Goal: Information Seeking & Learning: Find specific fact

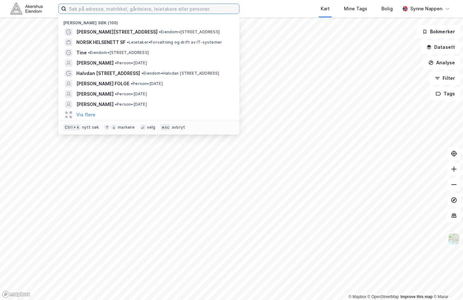
click at [207, 12] on input at bounding box center [152, 9] width 173 height 10
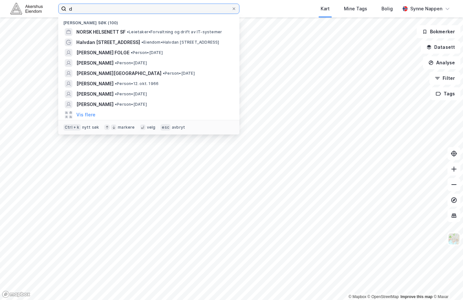
click at [207, 12] on input "d" at bounding box center [148, 9] width 165 height 10
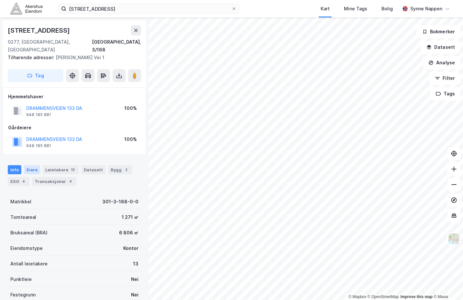
click at [30, 166] on div "Eiere" at bounding box center [32, 169] width 16 height 9
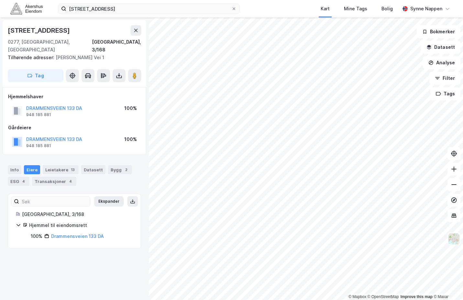
click at [51, 233] on div "100% Drammensveien 133 DA" at bounding box center [82, 237] width 102 height 8
click at [68, 234] on link "Drammensveien 133 DA" at bounding box center [77, 236] width 53 height 5
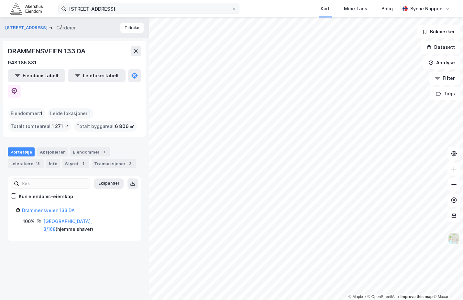
drag, startPoint x: 167, startPoint y: 14, endPoint x: 138, endPoint y: 11, distance: 28.6
click at [139, 11] on label "[STREET_ADDRESS]" at bounding box center [148, 9] width 181 height 10
click at [139, 11] on input "[STREET_ADDRESS]" at bounding box center [148, 9] width 165 height 10
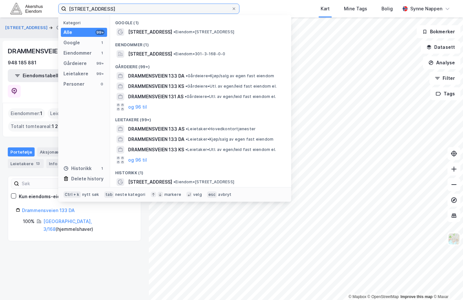
drag, startPoint x: 138, startPoint y: 11, endPoint x: -17, endPoint y: 4, distance: 155.5
click at [0, 4] on html "drammensveien 133 Kategori Alle 99+ Google 1 Eiendommer 1 Gårdeiere 99+ Leietak…" at bounding box center [231, 150] width 463 height 300
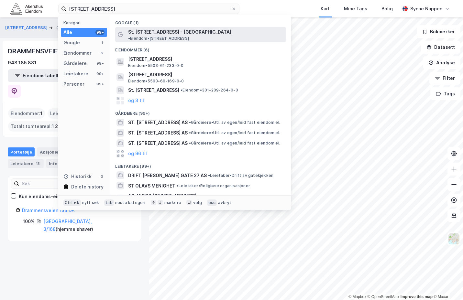
click at [174, 29] on span "St. [STREET_ADDRESS] - [GEOGRAPHIC_DATA]" at bounding box center [179, 32] width 103 height 8
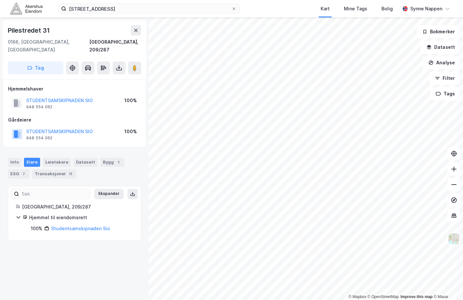
click at [139, 14] on div "[GEOGRAPHIC_DATA] 27 Kart Mine Tags Bolig [PERSON_NAME]" at bounding box center [231, 8] width 463 height 17
click at [139, 11] on input "[STREET_ADDRESS]" at bounding box center [148, 9] width 165 height 10
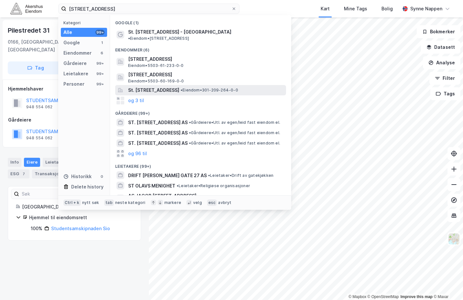
click at [151, 88] on span "St. [STREET_ADDRESS]" at bounding box center [153, 90] width 51 height 8
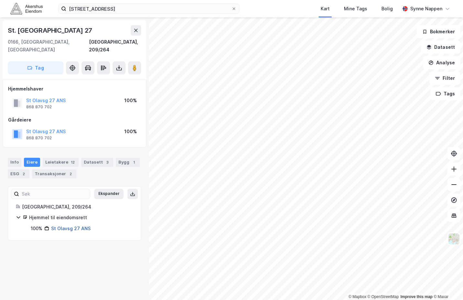
click at [68, 226] on link "St Olavsg 27 ANS" at bounding box center [70, 228] width 39 height 5
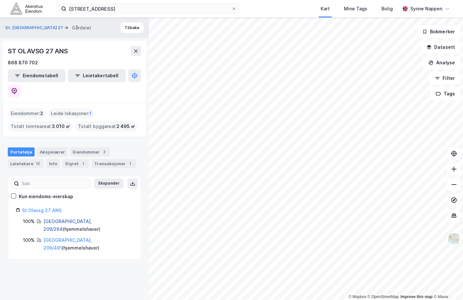
click at [60, 219] on link "[GEOGRAPHIC_DATA], 209/264" at bounding box center [67, 225] width 49 height 13
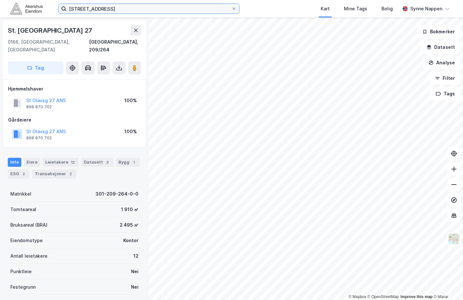
click at [104, 6] on input "[STREET_ADDRESS]" at bounding box center [148, 9] width 165 height 10
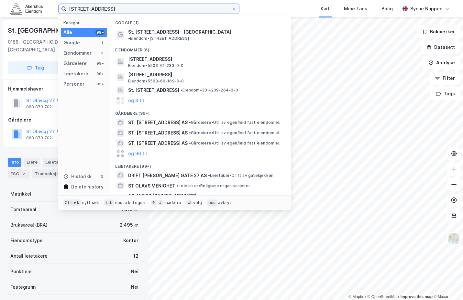
click at [104, 7] on input "[STREET_ADDRESS]" at bounding box center [148, 9] width 165 height 10
paste input "STANSEVEIEN 2 EIENDOM AS"
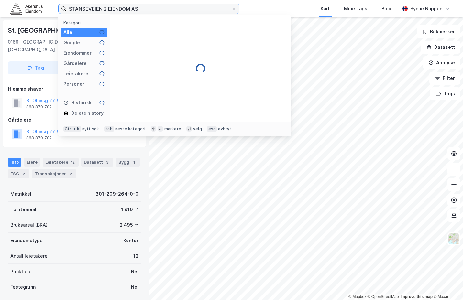
type input "STANSEVEIEN 2 EIENDOM AS"
